Goal: Transaction & Acquisition: Purchase product/service

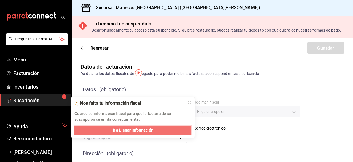
click at [151, 128] on font "Ir a Llenar Información" at bounding box center [133, 130] width 41 height 4
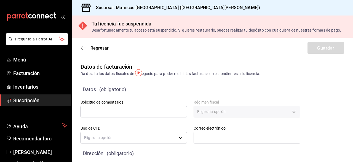
click at [199, 113] on font "Elige una opción" at bounding box center [211, 111] width 28 height 4
click at [177, 33] on div "Desafortunadamente tu acceso está suspendido. Si quieres restaurarlo, puedes re…" at bounding box center [217, 30] width 250 height 6
click at [30, 100] on font "Suscripción" at bounding box center [26, 100] width 26 height 6
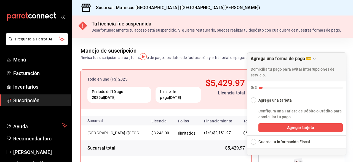
scroll to position [6, 0]
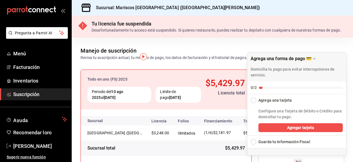
click at [254, 102] on div "Lista de verificación de colapso" at bounding box center [254, 100] width 6 height 6
click at [253, 101] on div "Lista de verificación de colapso" at bounding box center [254, 100] width 6 height 6
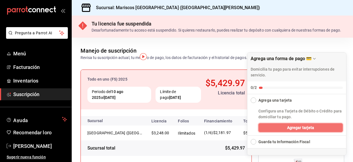
click at [305, 128] on font "Agregar tarjeta" at bounding box center [300, 127] width 27 height 4
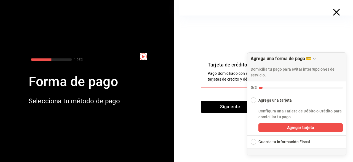
click at [213, 133] on div "Tarjeta de crédito y débito Pago domiciliado con cualquiera de tus tarjetas de …" at bounding box center [266, 88] width 175 height 146
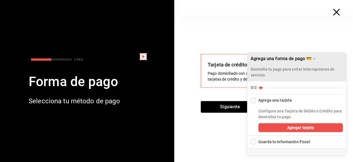
click at [314, 58] on icon "Arrastrar para mover la lista de verificación" at bounding box center [315, 58] width 4 height 4
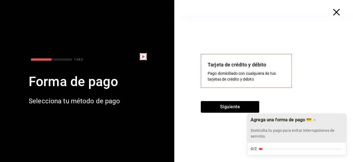
click at [328, 70] on div "Tarjeta de crédito y débito Pago domiciliado con cualquiera de tus tarjetas de …" at bounding box center [266, 71] width 130 height 34
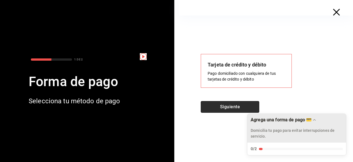
click at [223, 103] on button "Siguiente" at bounding box center [230, 107] width 59 height 12
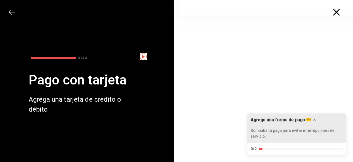
scroll to position [63, 0]
click at [343, 72] on div at bounding box center [266, 64] width 175 height 223
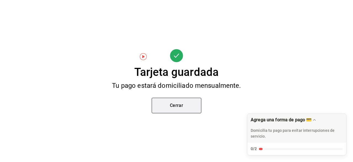
click at [177, 104] on font "Cerrar" at bounding box center [177, 104] width 14 height 5
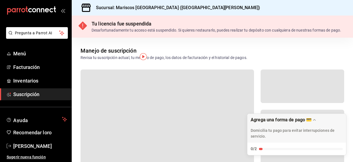
scroll to position [34, 0]
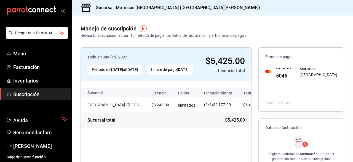
click at [293, 31] on div "Manejo de suscripción Revisa tu suscripción actual, tu método de pago, los dato…" at bounding box center [213, 26] width 282 height 23
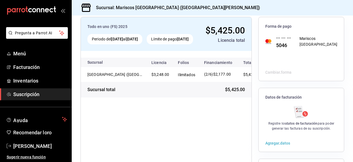
scroll to position [0, 0]
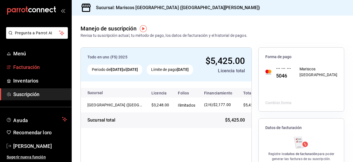
click at [30, 70] on span "Facturación" at bounding box center [40, 66] width 54 height 7
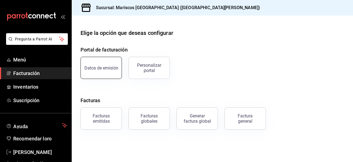
click at [101, 61] on button "Datos de emisión" at bounding box center [101, 68] width 41 height 22
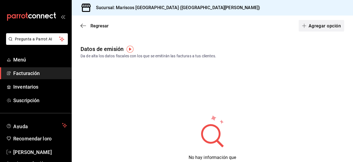
click at [317, 24] on font "Agregar opción" at bounding box center [325, 25] width 32 height 5
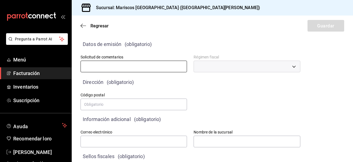
click at [149, 66] on input "text" at bounding box center [134, 66] width 107 height 12
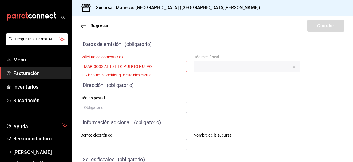
click at [160, 63] on input "MARISCOS AL ESTILO PUERTO NUEVO" at bounding box center [134, 66] width 107 height 12
type input "M"
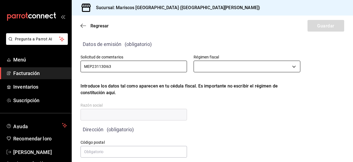
type input "MEP231130I63"
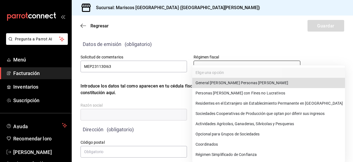
click at [212, 70] on body "Pregunta a Parrot AI Menú Facturación Inventarios Suscripción Ayuda Recomendar …" at bounding box center [176, 81] width 353 height 162
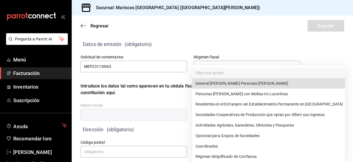
click at [205, 84] on font "General de Ley Personas Morales" at bounding box center [242, 83] width 93 height 4
type input "601"
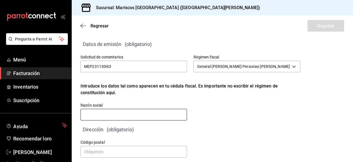
click at [133, 115] on input "text" at bounding box center [134, 115] width 107 height 12
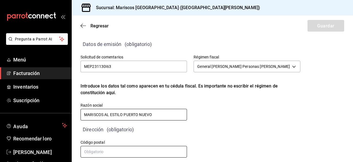
type input "MARISCOS AL ESTILO PUERTO NUEVO"
click at [147, 151] on input "text" at bounding box center [134, 152] width 107 height 12
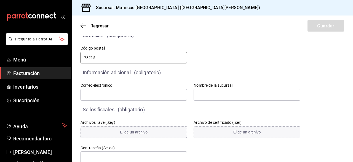
scroll to position [94, 0]
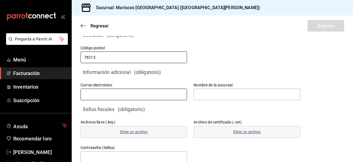
type input "78215"
click at [182, 96] on input "text" at bounding box center [134, 94] width 107 height 12
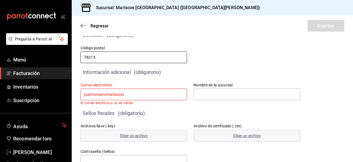
paste input "@"
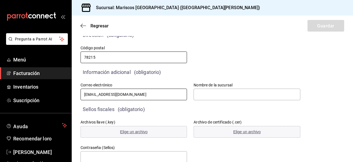
type input "puertonuevomariscos2@gmail.com"
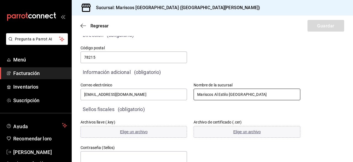
type input "Mariscos Al Estilo Puerto Nuevo"
click at [138, 132] on font "Elige un archivo" at bounding box center [134, 131] width 28 height 4
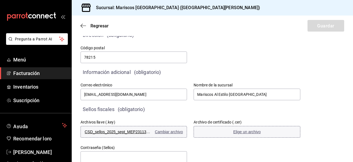
click at [235, 132] on font "Elige un archivo" at bounding box center [248, 131] width 28 height 4
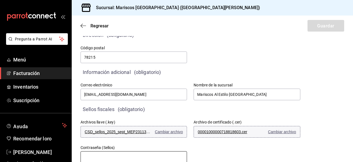
click at [111, 152] on input "text" at bounding box center [134, 157] width 107 height 12
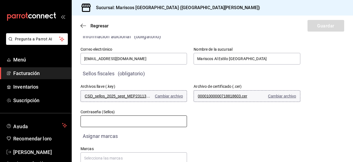
scroll to position [145, 0]
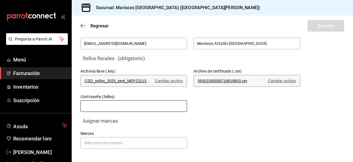
click at [130, 108] on input "text" at bounding box center [134, 106] width 107 height 12
type input "m"
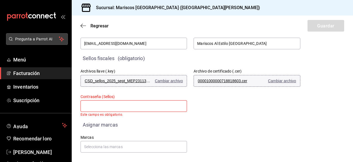
paste input "Juengv99"
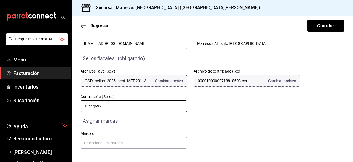
type input "Juengv99"
click at [101, 149] on main "Regresar Guardar Datos de emisión (obligatorio) Solicitud de comentarios MEP231…" at bounding box center [213, 16] width 282 height 291
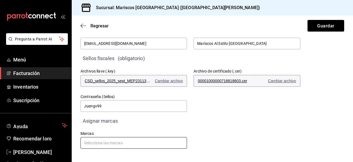
click at [102, 144] on input "text" at bounding box center [134, 143] width 107 height 12
click at [103, 144] on input "text" at bounding box center [134, 143] width 107 height 12
type input "Mariscos Al Estilo Puerto Nuevo"
click at [216, 157] on main "Regresar Guardar Datos de emisión (obligatorio) Solicitud de comentarios MEP231…" at bounding box center [213, 16] width 282 height 291
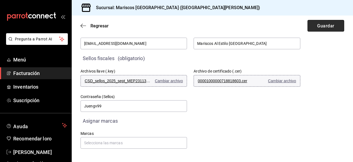
click at [318, 30] on button "Guardar" at bounding box center [326, 26] width 37 height 12
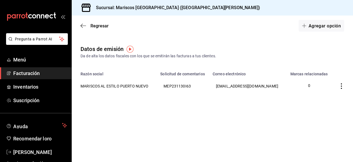
click at [32, 69] on span "Facturación" at bounding box center [40, 72] width 54 height 7
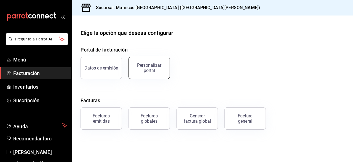
click at [155, 67] on font "Personalizar portal" at bounding box center [149, 67] width 24 height 10
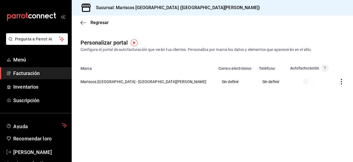
click at [38, 71] on font "Facturación" at bounding box center [26, 73] width 27 height 6
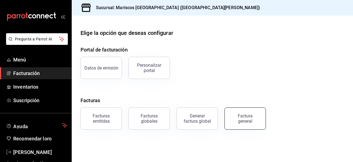
click at [242, 118] on font "Factura general" at bounding box center [245, 118] width 15 height 10
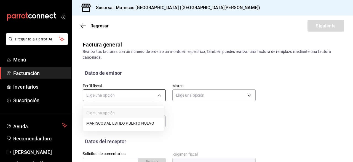
click at [158, 92] on body "Pregunta a Parrot AI Menú Facturación Inventarios Suscripción Ayuda Recomendar …" at bounding box center [176, 81] width 353 height 162
click at [158, 92] on div at bounding box center [176, 81] width 353 height 162
click at [123, 92] on body "Pregunta a Parrot AI Menú Facturación Inventarios Suscripción Ayuda Recomendar …" at bounding box center [176, 81] width 353 height 162
click at [123, 92] on div at bounding box center [176, 81] width 353 height 162
click at [158, 96] on body "Pregunta a Parrot AI Menú Facturación Inventarios Suscripción Ayuda Recomendar …" at bounding box center [176, 81] width 353 height 162
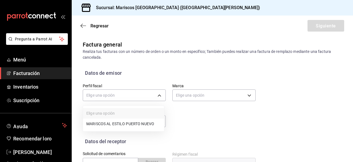
click at [142, 125] on font "MARISCOS AL ESTILO PUERTO NUEVO" at bounding box center [120, 123] width 68 height 4
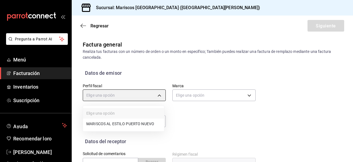
type input "9a556787-07f8-48c4-8e6e-bf47faa79c1f"
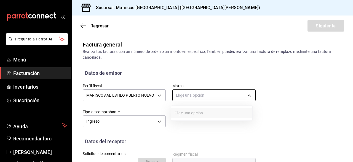
click at [238, 96] on body "Pregunta a Parrot AI Menú Facturación Inventarios Suscripción Ayuda Recomendar …" at bounding box center [176, 81] width 353 height 162
click at [204, 115] on ul "Elige una opción" at bounding box center [211, 112] width 81 height 15
click at [196, 92] on div at bounding box center [176, 81] width 353 height 162
click at [196, 92] on div "Elige una opción" at bounding box center [176, 81] width 353 height 162
click at [192, 94] on body "Pregunta a Parrot AI Menú Facturación Inventarios Suscripción Ayuda Recomendar …" at bounding box center [176, 81] width 353 height 162
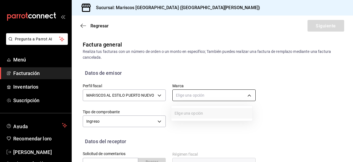
click at [192, 94] on div at bounding box center [176, 81] width 353 height 162
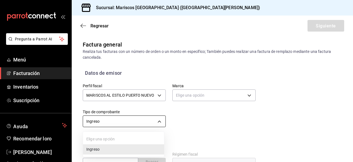
click at [158, 123] on body "Pregunta a Parrot AI Menú Facturación Inventarios Suscripción Ayuda Recomendar …" at bounding box center [176, 81] width 353 height 162
click at [158, 123] on div at bounding box center [176, 81] width 353 height 162
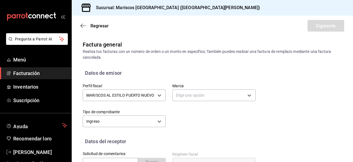
click at [192, 124] on div "Perfil fiscal MARISCOS AL ESTILO PUERTO NUEVO 9a556787-07f8-48c4-8e6e-bf47faa79…" at bounding box center [166, 102] width 180 height 52
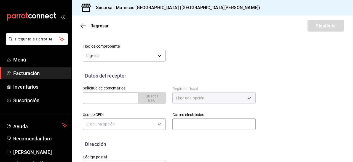
scroll to position [85, 0]
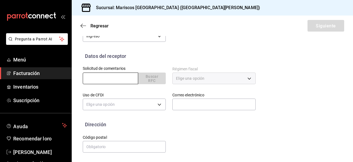
click at [113, 80] on input "text" at bounding box center [110, 78] width 55 height 12
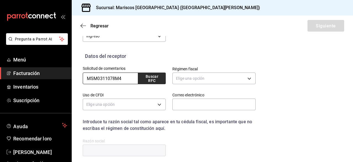
type input "MSM0311078M4"
click at [150, 80] on font "Buscar RFC" at bounding box center [152, 78] width 13 height 9
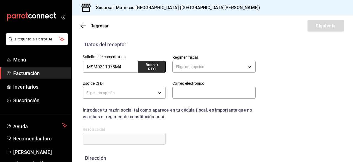
scroll to position [97, 0]
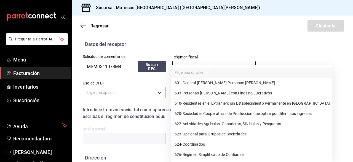
click at [183, 68] on body "Pregunta a Parrot AI Menú Facturación Inventarios Suscripción Ayuda Recomendar …" at bounding box center [176, 81] width 353 height 162
click at [203, 85] on font "General de Ley Personas Morales" at bounding box center [229, 83] width 93 height 4
type input "601"
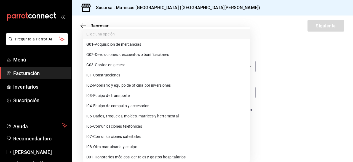
click at [161, 92] on body "Pregunta a Parrot AI Menú Facturación Inventarios Suscripción Ayuda Recomendar …" at bounding box center [176, 81] width 353 height 162
click at [110, 63] on font "Gastos en general" at bounding box center [110, 65] width 31 height 4
type input "G03"
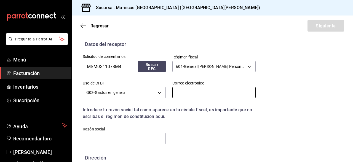
click at [202, 97] on input "text" at bounding box center [214, 92] width 83 height 12
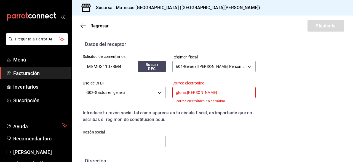
paste input "Juengv99"
click at [212, 94] on input "gloria.antuna2"#$$" at bounding box center [214, 92] width 83 height 12
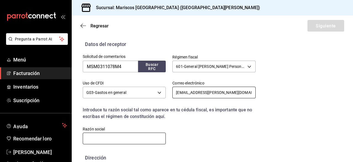
type input "gloria.antuna@magna.com"
click at [146, 136] on input "text" at bounding box center [124, 138] width 83 height 12
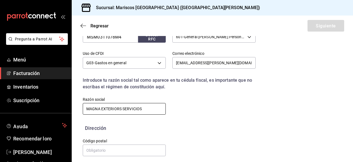
scroll to position [130, 0]
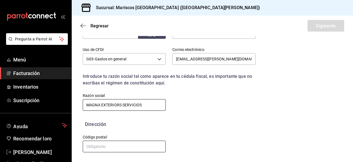
type input "MAGNA EXTERIORS SERVICIOS"
click at [121, 149] on input "text" at bounding box center [124, 146] width 83 height 12
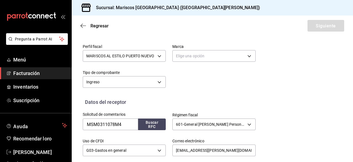
scroll to position [46, 0]
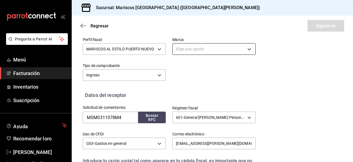
type input "25903"
click at [220, 52] on body "Pregunta a Parrot AI Menú Facturación Inventarios Suscripción Ayuda Recomendar …" at bounding box center [176, 81] width 353 height 162
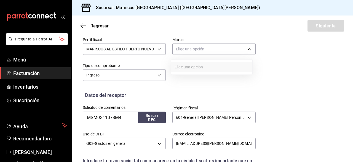
click at [195, 68] on ul "Elige una opción" at bounding box center [211, 66] width 81 height 15
click at [200, 68] on ul "Elige una opción" at bounding box center [211, 66] width 81 height 15
click at [247, 53] on div at bounding box center [176, 81] width 353 height 162
click at [308, 28] on div "Regresar Siguiente" at bounding box center [213, 25] width 282 height 20
click at [301, 91] on div "Datos del receptor" at bounding box center [213, 94] width 260 height 7
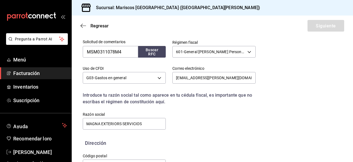
scroll to position [130, 0]
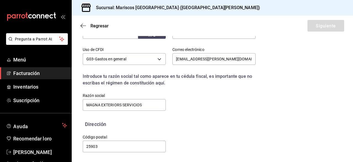
click at [325, 25] on div "Regresar Siguiente" at bounding box center [213, 25] width 282 height 20
click at [245, 35] on div "Regresar Siguiente" at bounding box center [213, 25] width 282 height 20
click at [283, 66] on div "Solicitud de comentarios MSM0311078M4 Buscar RFC Régimen fiscal 601 - General d…" at bounding box center [213, 67] width 260 height 106
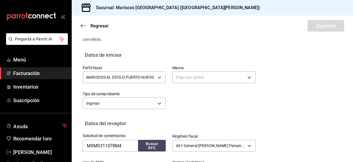
scroll to position [0, 0]
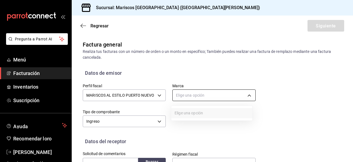
click at [250, 99] on body "Pregunta a Parrot AI Menú Facturación Inventarios Suscripción Ayuda Recomendar …" at bounding box center [176, 81] width 353 height 162
click at [250, 99] on div at bounding box center [176, 81] width 353 height 162
click at [237, 99] on body "Pregunta a Parrot AI Menú Facturación Inventarios Suscripción Ayuda Recomendar …" at bounding box center [176, 81] width 353 height 162
click at [237, 99] on div at bounding box center [176, 81] width 353 height 162
click at [246, 91] on body "Pregunta a Parrot AI Menú Facturación Inventarios Suscripción Ayuda Recomendar …" at bounding box center [176, 81] width 353 height 162
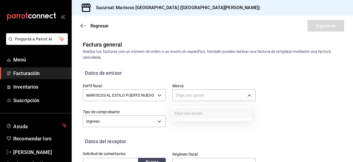
click at [350, 160] on div at bounding box center [176, 81] width 353 height 162
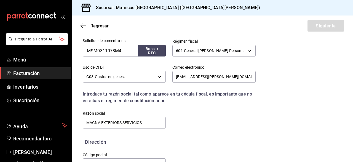
scroll to position [57, 0]
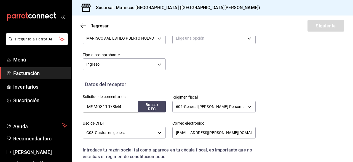
drag, startPoint x: 124, startPoint y: 107, endPoint x: 80, endPoint y: 106, distance: 43.9
click at [80, 106] on div "Solicitud de comentarios MSM0311078M4 Buscar RFC" at bounding box center [121, 101] width 90 height 26
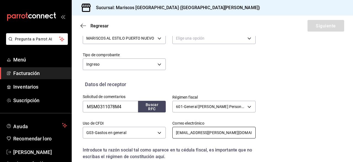
click at [227, 130] on input "gloria.antuna@magna.com" at bounding box center [214, 132] width 83 height 12
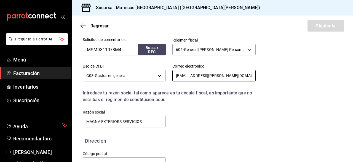
scroll to position [130, 0]
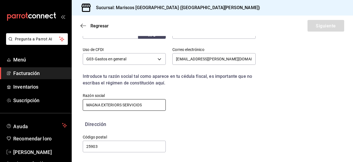
drag, startPoint x: 144, startPoint y: 104, endPoint x: 72, endPoint y: 105, distance: 71.8
click at [72, 105] on div "Datos del receptor Solicitud de comentarios MSM0311078M4 Buscar RFC Régimen fis…" at bounding box center [213, 63] width 282 height 113
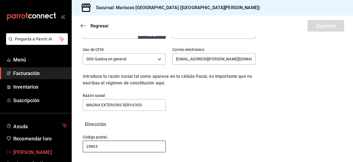
drag, startPoint x: 110, startPoint y: 144, endPoint x: 65, endPoint y: 146, distance: 45.0
click at [65, 146] on div "Pregunta a Parrot AI Menú Facturación Inventarios Suscripción Ayuda Recomendar …" at bounding box center [176, 81] width 353 height 162
click at [256, 97] on div "Solicitud de comentarios MSM0311078M4 Buscar RFC Régimen fiscal 601 - General d…" at bounding box center [213, 67] width 260 height 106
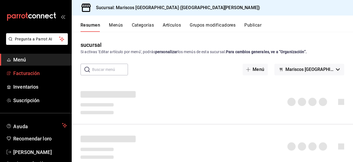
click at [23, 71] on font "Facturación" at bounding box center [26, 73] width 27 height 6
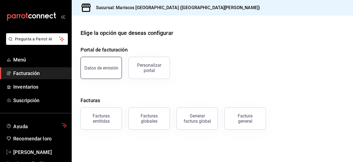
click at [109, 71] on button "Datos de emisión" at bounding box center [101, 68] width 41 height 22
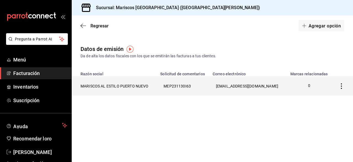
click at [179, 86] on font "MEP231130I63" at bounding box center [177, 86] width 27 height 4
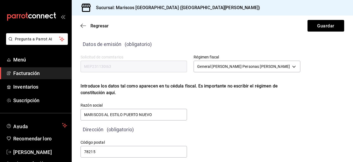
click at [214, 120] on div "Dirección (obligatorio)" at bounding box center [187, 126] width 227 height 14
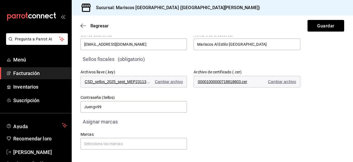
scroll to position [145, 0]
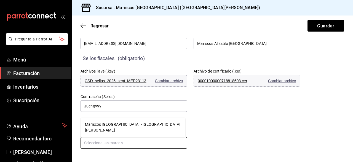
click at [120, 147] on input "text" at bounding box center [134, 143] width 107 height 12
click at [114, 132] on font "Mariscos Puerto Nuevo - San Luis" at bounding box center [133, 127] width 96 height 10
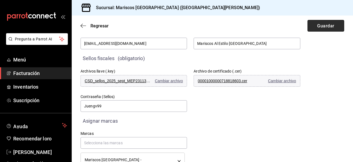
click at [321, 26] on font "Guardar" at bounding box center [326, 25] width 17 height 5
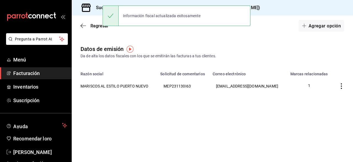
click at [38, 70] on font "Facturación" at bounding box center [26, 73] width 27 height 6
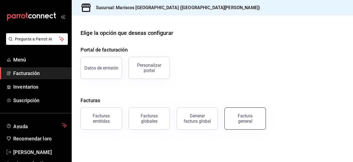
click at [254, 125] on button "Factura general" at bounding box center [245, 118] width 41 height 22
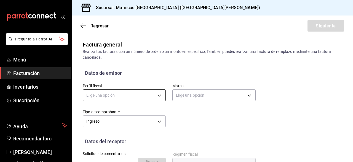
click at [142, 95] on body "Pregunta a Parrot AI Menú Facturación Inventarios Suscripción Ayuda Recomendar …" at bounding box center [176, 81] width 353 height 162
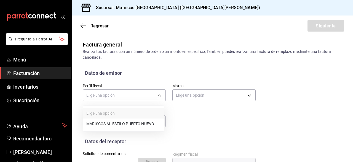
click at [138, 124] on font "MARISCOS AL ESTILO PUERTO NUEVO" at bounding box center [120, 123] width 68 height 4
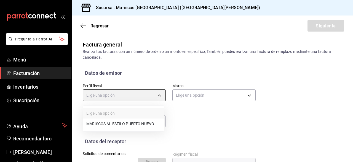
type input "9a556787-07f8-48c4-8e6e-bf47faa79c1f"
type input "a0b09ef0-70c8-4bc9-9add-8680bcc8a2dc"
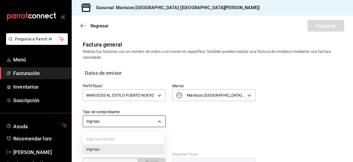
click at [155, 117] on body "Pregunta a Parrot AI Menú Facturación Inventarios Suscripción Ayuda Recomendar …" at bounding box center [176, 81] width 353 height 162
click at [158, 122] on div at bounding box center [176, 81] width 353 height 162
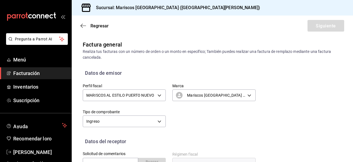
click at [188, 126] on div "Perfil fiscal MARISCOS AL ESTILO PUERTO NUEVO 9a556787-07f8-48c4-8e6e-bf47faa79…" at bounding box center [166, 102] width 180 height 52
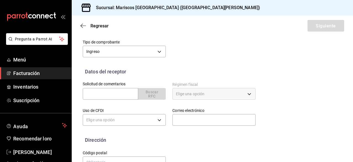
scroll to position [72, 0]
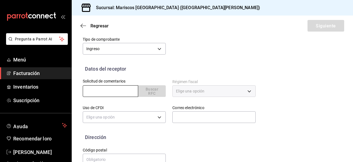
click at [118, 89] on input "text" at bounding box center [110, 91] width 55 height 12
paste input "MSM0311078M4"
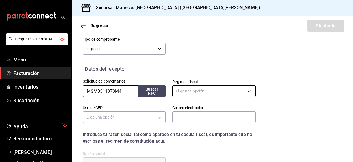
type input "MSM0311078M4"
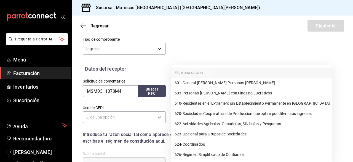
click at [202, 88] on body "Pregunta a Parrot AI Menú Facturación Inventarios Suscripción Ayuda Recomendar …" at bounding box center [176, 81] width 353 height 162
click at [215, 84] on font "General de Ley Personas Morales" at bounding box center [229, 83] width 93 height 4
type input "601"
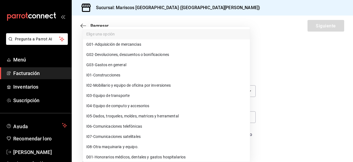
click at [161, 118] on body "Pregunta a Parrot AI Menú Facturación Inventarios Suscripción Ayuda Recomendar …" at bounding box center [176, 81] width 353 height 162
click at [136, 62] on li "G03 - Gastos en general" at bounding box center [166, 65] width 167 height 10
type input "G03"
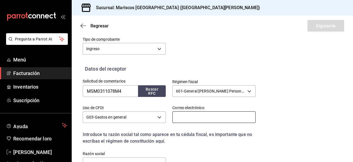
click at [194, 115] on input "text" at bounding box center [214, 117] width 83 height 12
paste input "gloria.antuna@magna.com"
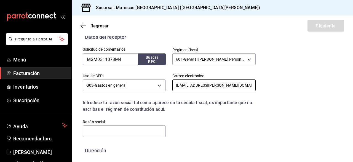
scroll to position [130, 0]
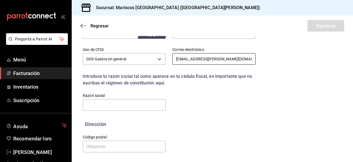
type input "gloria.antuna@magna.com"
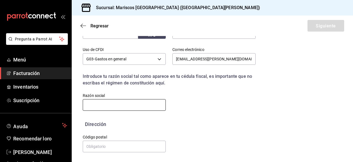
click at [129, 105] on input "text" at bounding box center [124, 105] width 83 height 12
paste input "MAGNA EXTERIORS SERVICIOS"
type input "MAGNA EXTERIORS SERVICIOS"
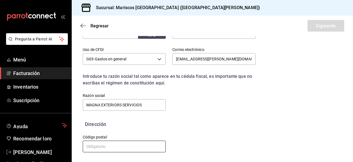
click at [128, 146] on input "text" at bounding box center [124, 146] width 83 height 12
paste input "25903"
type input "25903"
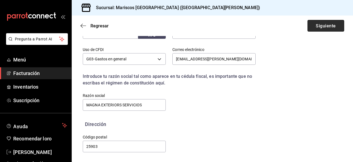
click at [316, 30] on button "Siguiente" at bounding box center [326, 26] width 37 height 12
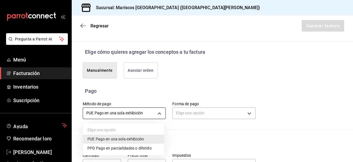
click at [159, 114] on body "Pregunta a Parrot AI Menú Facturación Inventarios Suscripción Ayuda Recomendar …" at bounding box center [176, 81] width 353 height 162
click at [159, 114] on div at bounding box center [176, 81] width 353 height 162
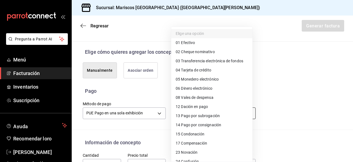
click at [247, 111] on body "Pregunta a Parrot AI Menú Facturación Inventarios Suscripción Ayuda Recomendar …" at bounding box center [176, 81] width 353 height 162
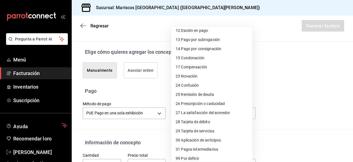
click at [211, 118] on li "28 Tarjeta de débito" at bounding box center [211, 121] width 81 height 9
type input "28"
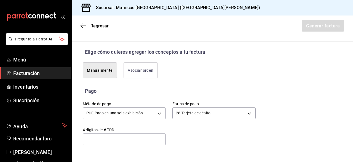
click at [127, 142] on div "​" at bounding box center [124, 139] width 83 height 12
type input "0"
click at [127, 142] on div "​" at bounding box center [124, 139] width 83 height 12
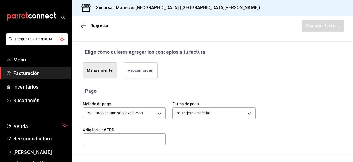
click at [313, 101] on div "Método de pago PUE Pago en una sola exhibición PUE Forma de pago 28 Tarjeta de …" at bounding box center [213, 123] width 260 height 59
click at [103, 137] on input "text" at bounding box center [124, 139] width 83 height 7
type input "2"
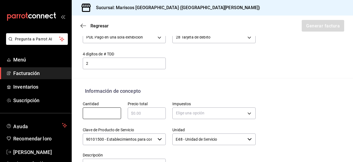
scroll to position [179, 0]
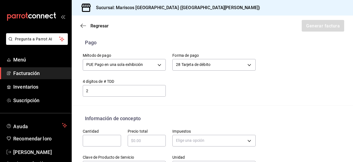
click at [105, 91] on input "2" at bounding box center [124, 90] width 83 height 7
click at [100, 139] on input "text" at bounding box center [102, 140] width 38 height 7
click at [115, 86] on div "​" at bounding box center [124, 91] width 83 height 12
click at [107, 139] on input "text" at bounding box center [102, 140] width 38 height 7
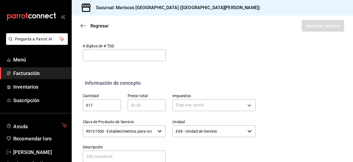
scroll to position [215, 0]
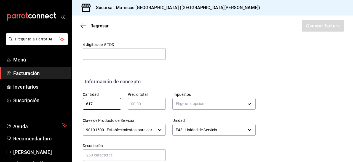
type input "617"
click at [139, 108] on div "​" at bounding box center [147, 104] width 38 height 12
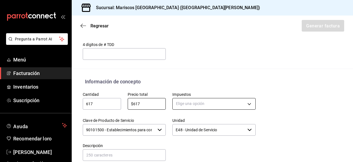
type input "$617"
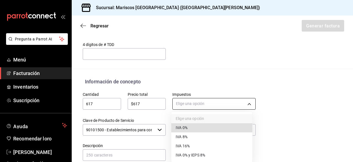
click at [191, 104] on body "Pregunta a Parrot AI Menú Facturación Inventarios Suscripción Ayuda Recomendar …" at bounding box center [176, 81] width 353 height 162
click at [185, 147] on font "IVA 16%" at bounding box center [183, 146] width 14 height 4
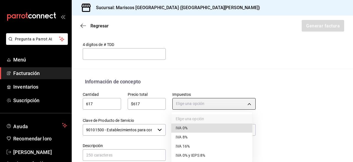
type input "IVA_16"
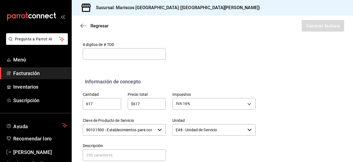
click at [115, 101] on input "617" at bounding box center [102, 103] width 38 height 7
type input "6"
click at [154, 101] on input "$617" at bounding box center [147, 103] width 38 height 7
type input "$6"
click at [105, 103] on input "text" at bounding box center [102, 103] width 38 height 7
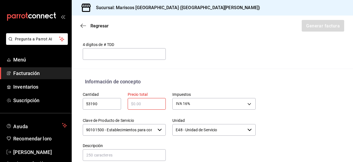
type input "53190"
type input "$617"
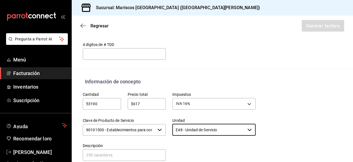
click at [158, 130] on icon "button" at bounding box center [160, 129] width 4 height 4
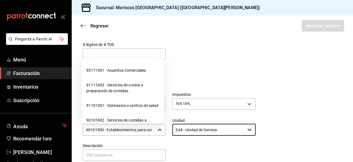
click at [159, 128] on icon "button" at bounding box center [160, 129] width 4 height 2
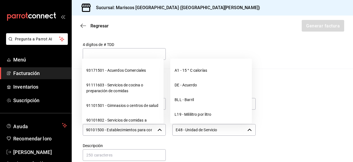
click at [248, 127] on icon "button" at bounding box center [250, 129] width 4 height 4
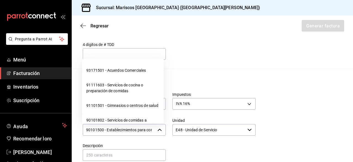
click at [294, 71] on div "Emisor Perfil fiscal MARISCOS AL ESTILO PUERTO NUEVO Tipo de comprobante Ingres…" at bounding box center [213, 33] width 282 height 417
click at [130, 154] on input "text" at bounding box center [124, 155] width 83 height 12
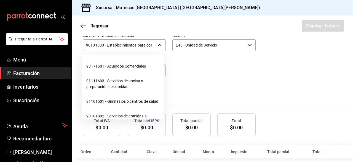
click at [163, 44] on div "90101500 - Establecimientos para comer y beber ​" at bounding box center [124, 45] width 83 height 12
click at [158, 44] on icon "button" at bounding box center [160, 45] width 4 height 4
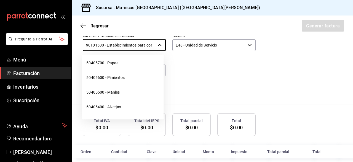
scroll to position [2371, 0]
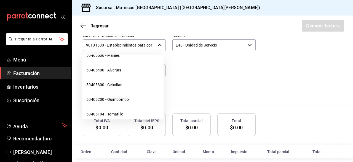
click at [135, 44] on input "90101500 - Establecimientos para comer y beber" at bounding box center [119, 45] width 73 height 12
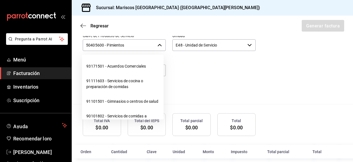
click at [159, 44] on icon "button" at bounding box center [160, 45] width 4 height 4
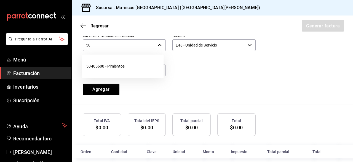
type input "5"
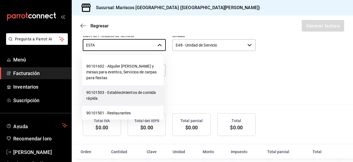
click at [131, 94] on font "90101503 - Establecimientos de comida rápida" at bounding box center [121, 95] width 70 height 10
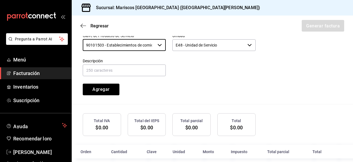
type input "90101503 - Establecimientos de comida rápida"
click at [105, 131] on div "Total IVA $0.00" at bounding box center [102, 124] width 38 height 23
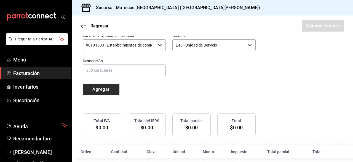
click at [107, 90] on font "Agregar" at bounding box center [100, 88] width 17 height 5
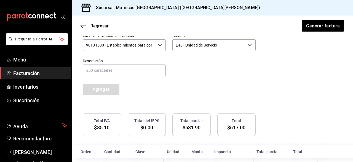
click at [308, 116] on div "Total IVA $85.10 Total del IEPS $0.00 Total parcial $531.90 Total $617.00" at bounding box center [213, 124] width 260 height 23
click at [323, 27] on font "Generar factura" at bounding box center [323, 25] width 34 height 5
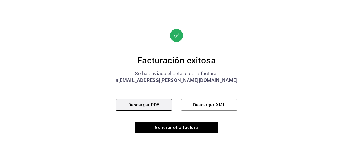
click at [152, 104] on font "Descargar PDF" at bounding box center [143, 104] width 31 height 5
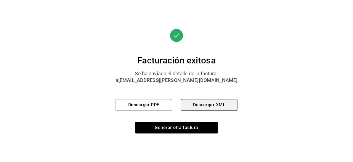
click at [212, 106] on font "Descargar XML" at bounding box center [209, 104] width 32 height 5
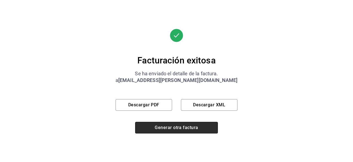
click at [196, 125] on font "Generar otra factura" at bounding box center [176, 127] width 43 height 5
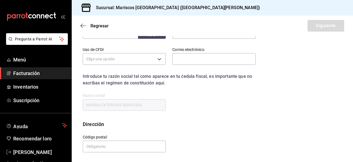
scroll to position [85, 0]
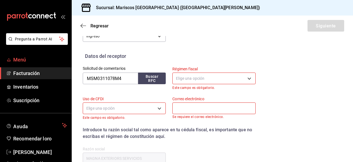
click at [24, 58] on font "Menú" at bounding box center [19, 60] width 13 height 6
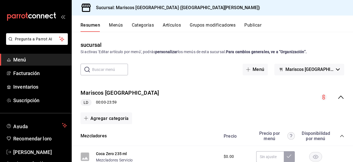
scroll to position [6, 0]
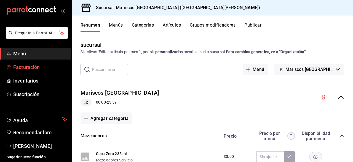
click at [40, 62] on link "Facturación" at bounding box center [36, 67] width 72 height 12
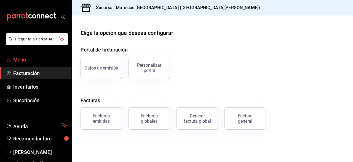
click at [27, 60] on span "Menú" at bounding box center [40, 59] width 54 height 7
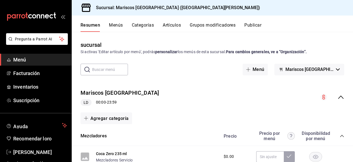
click at [120, 28] on button "Menús" at bounding box center [116, 27] width 14 height 10
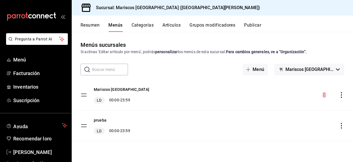
click at [140, 25] on font "Categorías" at bounding box center [143, 24] width 22 height 5
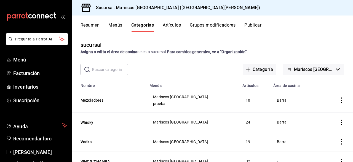
click at [169, 27] on font "Artículos" at bounding box center [172, 24] width 18 height 5
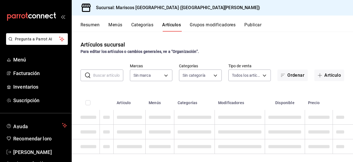
type input "a0b09ef0-70c8-4bc9-9add-8680bcc8a2dc"
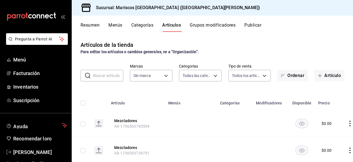
type input "6802493b-bc70-48b4-a2cc-d14d0917f327,4fa7cc08-3bd1-4e45-ae4c-a78b732d4e23,ed213…"
click at [205, 24] on font "Grupos modificadores" at bounding box center [213, 24] width 46 height 5
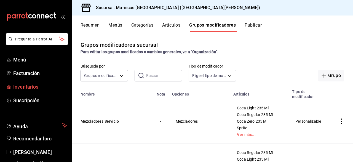
click at [30, 88] on font "Inventarios" at bounding box center [25, 87] width 25 height 6
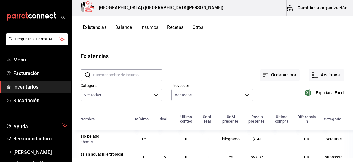
scroll to position [6, 0]
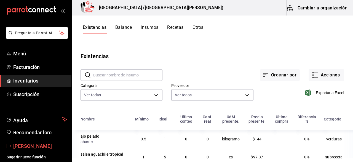
click at [52, 143] on font "[PERSON_NAME]" at bounding box center [32, 146] width 39 height 6
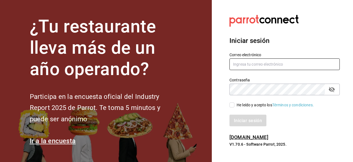
type input "marijopardo973@gmail.com"
click at [235, 107] on span "He leído y acepto los Términos y condiciones." at bounding box center [275, 105] width 80 height 6
click at [235, 107] on input "He leído y acepto los Términos y condiciones." at bounding box center [232, 104] width 5 height 5
checkbox input "true"
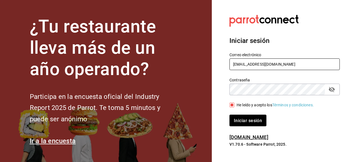
click at [266, 61] on input "marijopardo973@gmail.com" at bounding box center [285, 64] width 110 height 12
type input "mcz8921@gmail.com"
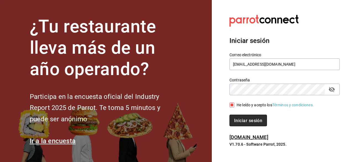
click at [247, 118] on font "Iniciar sesión" at bounding box center [248, 119] width 28 height 5
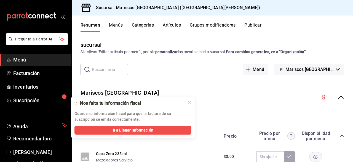
scroll to position [6, 0]
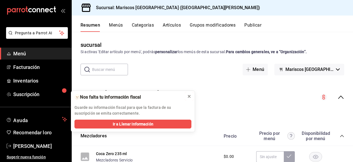
click at [192, 95] on button at bounding box center [189, 96] width 9 height 9
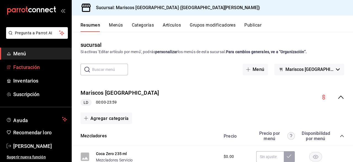
click at [46, 69] on span "Facturación" at bounding box center [40, 66] width 54 height 7
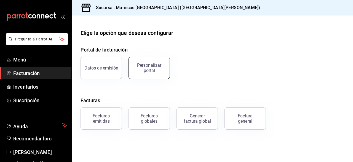
click at [147, 62] on button "Personalizar portal" at bounding box center [149, 68] width 41 height 22
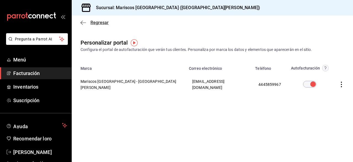
click at [82, 25] on icon "button" at bounding box center [84, 22] width 6 height 5
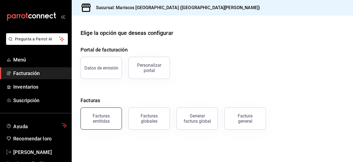
click at [109, 117] on font "Facturas emitidas" at bounding box center [101, 118] width 17 height 10
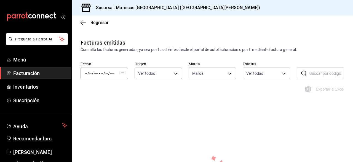
type input "a0b09ef0-70c8-4bc9-9add-8680bcc8a2dc"
click at [83, 24] on icon "button" at bounding box center [84, 22] width 6 height 5
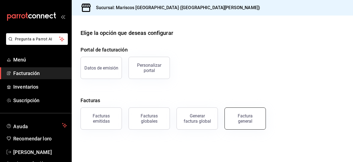
click at [237, 120] on div "Factura general" at bounding box center [246, 118] width 28 height 10
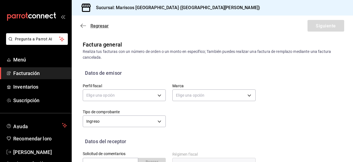
click at [84, 24] on icon "button" at bounding box center [84, 25] width 6 height 5
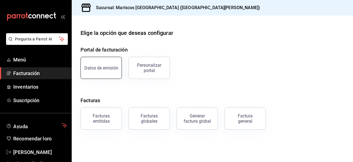
click at [101, 71] on button "Datos de emisión" at bounding box center [101, 68] width 41 height 22
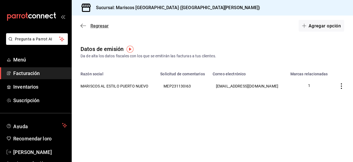
click at [84, 26] on icon "button" at bounding box center [84, 25] width 6 height 5
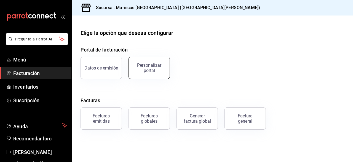
click at [143, 68] on div "Personalizar portal" at bounding box center [149, 67] width 34 height 10
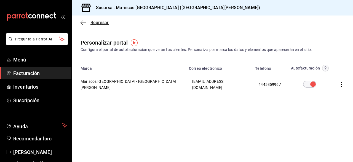
click at [81, 23] on icon "button" at bounding box center [84, 22] width 6 height 5
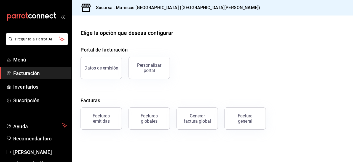
click at [112, 146] on main "Elige la opción que deseas configurar Portal de facturación Datos de emisión Pe…" at bounding box center [213, 88] width 282 height 146
click at [36, 60] on span "Menú" at bounding box center [40, 59] width 54 height 7
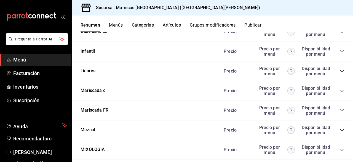
scroll to position [1107, 0]
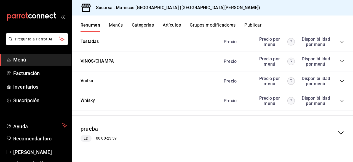
click at [338, 132] on icon "colapsar-fila-del-menú" at bounding box center [341, 132] width 7 height 7
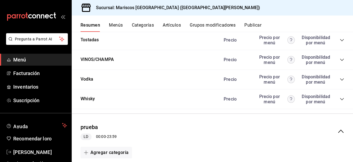
click at [110, 136] on font "23:59" at bounding box center [112, 136] width 10 height 4
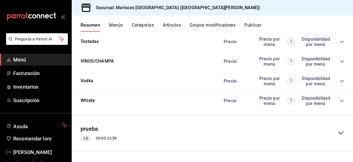
click at [45, 17] on icon "carpetas de buzón" at bounding box center [47, 16] width 4 height 4
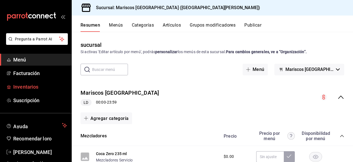
click at [24, 84] on font "Inventarios" at bounding box center [25, 87] width 25 height 6
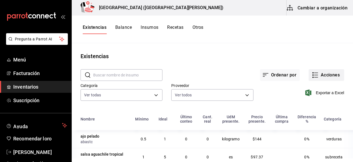
click at [321, 75] on font "Acciones" at bounding box center [330, 74] width 19 height 5
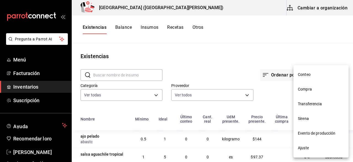
click at [319, 75] on span "Conteo" at bounding box center [321, 75] width 46 height 6
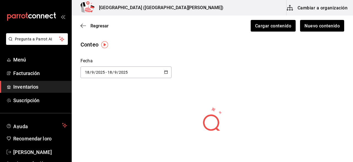
scroll to position [6, 0]
